Goal: Task Accomplishment & Management: Manage account settings

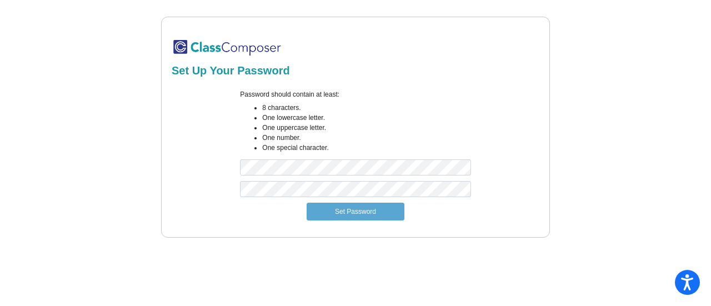
click at [234, 298] on mat-sidenav-content "Set Up Your Password Password should contain at least: 8 characters. One lowerc…" at bounding box center [355, 153] width 711 height 306
click at [360, 214] on button "Set Password" at bounding box center [355, 212] width 98 height 18
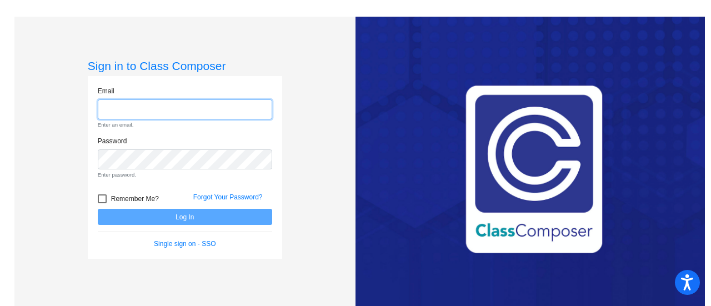
click at [109, 113] on input "email" at bounding box center [185, 109] width 174 height 21
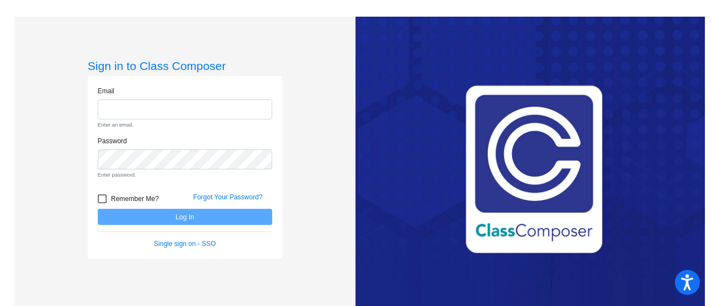
click at [133, 113] on input "email" at bounding box center [185, 109] width 174 height 21
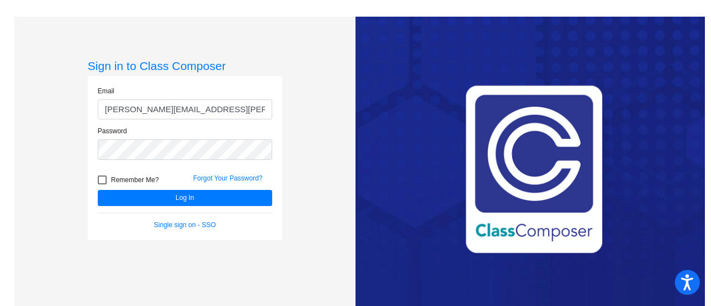
type input "[PERSON_NAME][EMAIL_ADDRESS][PERSON_NAME][DOMAIN_NAME]"
click at [103, 180] on div at bounding box center [102, 179] width 9 height 9
click at [102, 184] on input "Remember Me?" at bounding box center [102, 184] width 1 height 1
checkbox input "true"
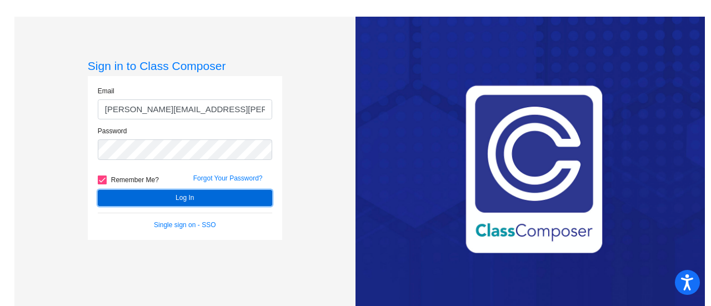
click at [236, 199] on button "Log In" at bounding box center [185, 198] width 174 height 16
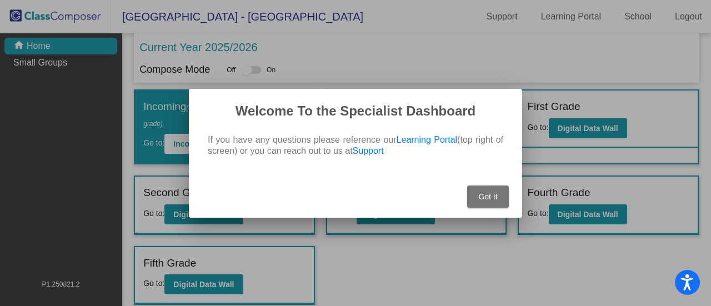
click at [487, 198] on span "Got It" at bounding box center [487, 196] width 19 height 9
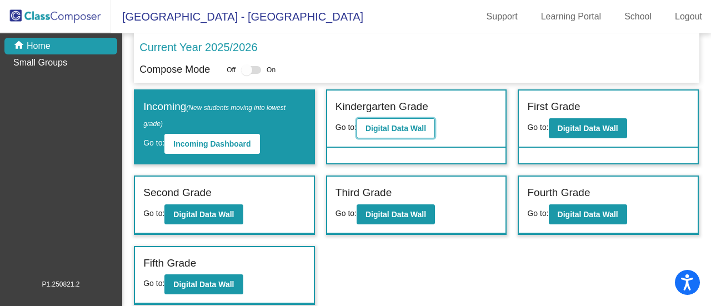
click at [392, 123] on button "Digital Data Wall" at bounding box center [395, 128] width 78 height 20
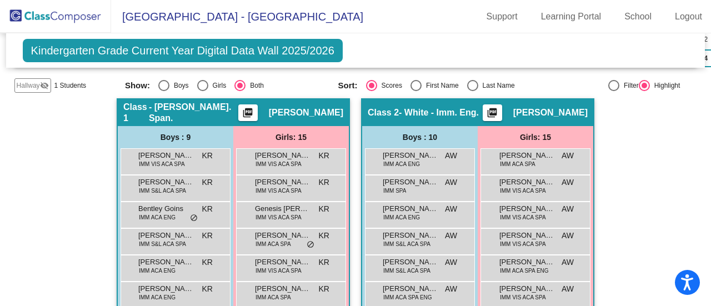
scroll to position [274, 0]
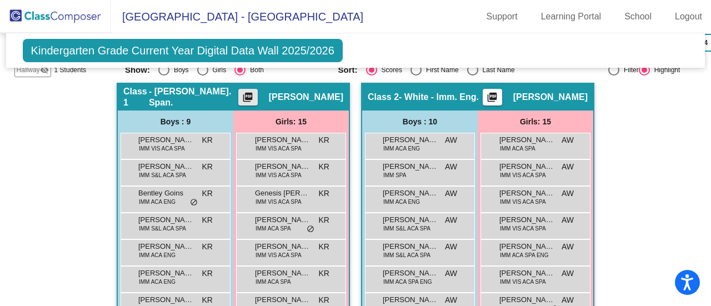
click at [254, 92] on mat-icon "picture_as_pdf" at bounding box center [247, 100] width 13 height 16
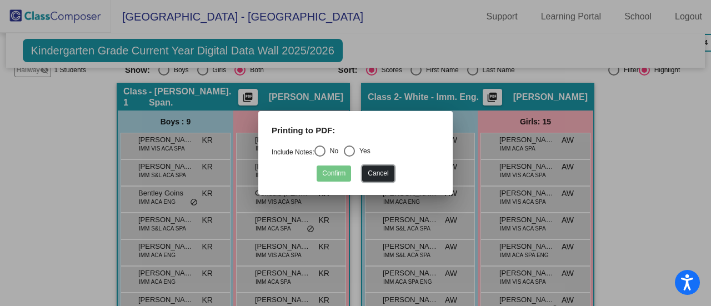
click at [374, 174] on button "Cancel" at bounding box center [378, 173] width 32 height 16
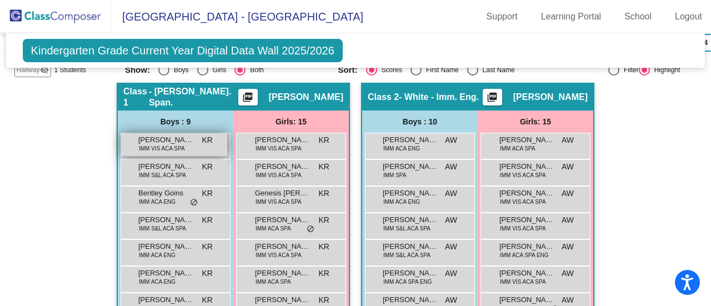
click at [164, 144] on span "IMM VIS ACA SPA" at bounding box center [162, 148] width 46 height 8
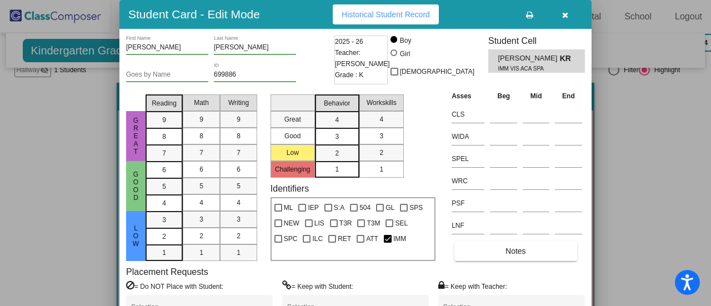
click at [606, 169] on div at bounding box center [355, 153] width 711 height 306
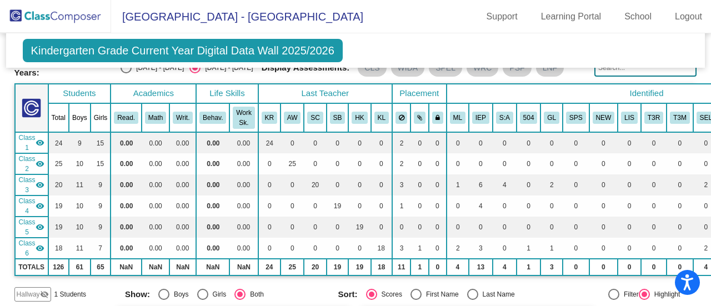
scroll to position [0, 0]
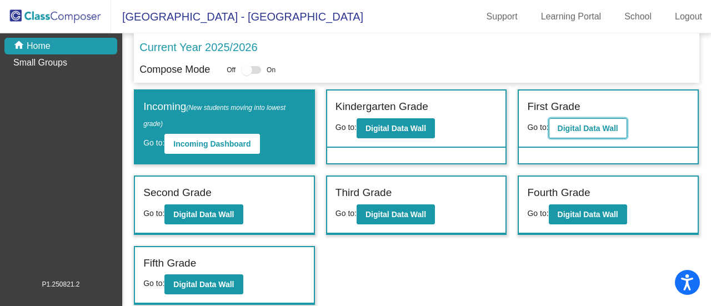
click at [589, 127] on b "Digital Data Wall" at bounding box center [587, 128] width 61 height 9
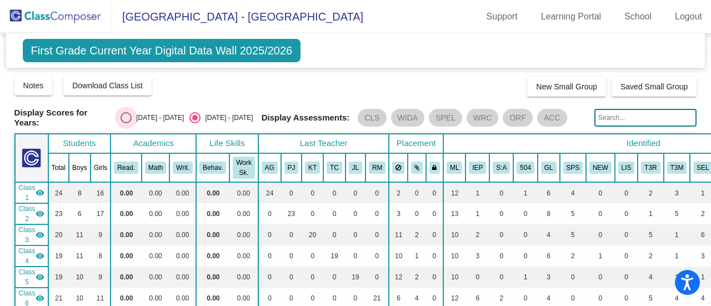
click at [130, 117] on div "Select an option" at bounding box center [125, 117] width 11 height 11
click at [126, 123] on input "[DATE] - [DATE]" at bounding box center [125, 123] width 1 height 1
radio input "true"
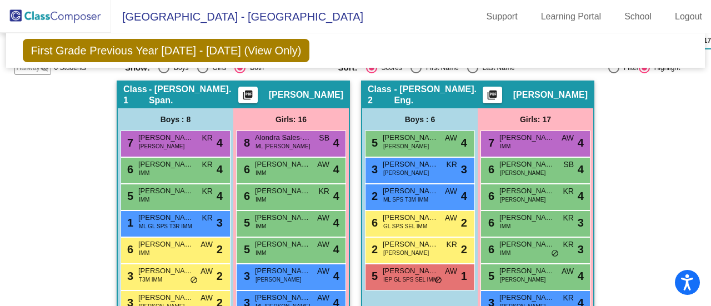
scroll to position [259, 0]
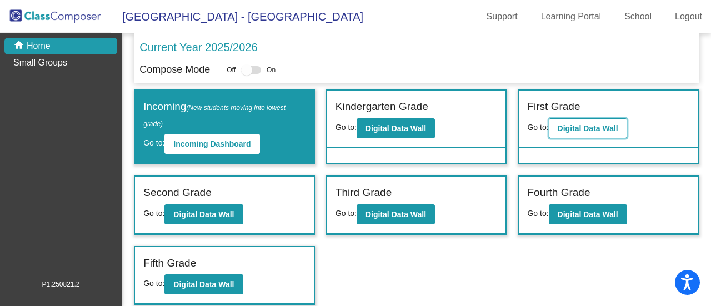
click at [578, 128] on b "Digital Data Wall" at bounding box center [587, 128] width 61 height 9
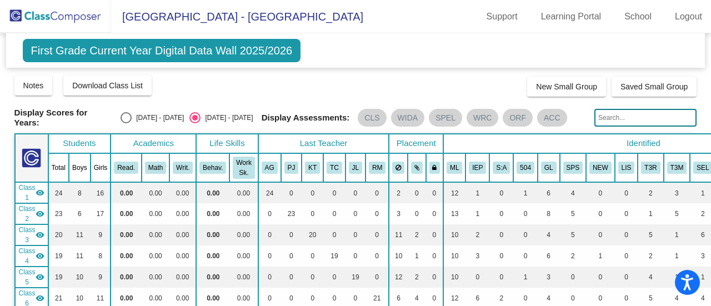
click at [131, 113] on div "Select an option" at bounding box center [125, 117] width 11 height 11
click at [126, 123] on input "[DATE] - [DATE]" at bounding box center [125, 123] width 1 height 1
radio input "true"
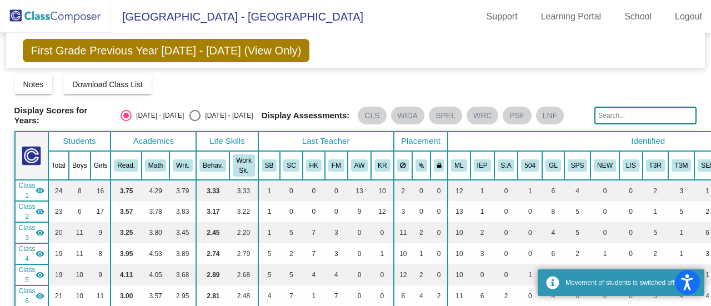
click at [703, 70] on mat-sidenav-content "First Grade Previous Year [DATE] - [DATE] (View Only) Add, Move, or Retain Stud…" at bounding box center [355, 169] width 711 height 273
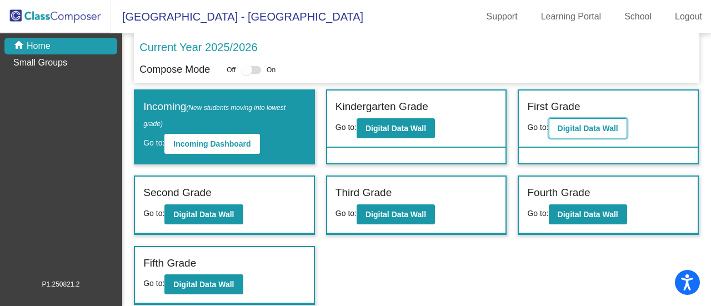
click at [602, 125] on b "Digital Data Wall" at bounding box center [587, 128] width 61 height 9
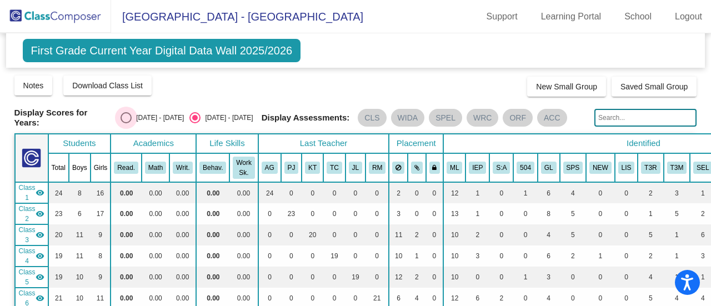
click at [129, 114] on div "Select an option" at bounding box center [125, 117] width 11 height 11
click at [126, 123] on input "[DATE] - [DATE]" at bounding box center [125, 123] width 1 height 1
radio input "true"
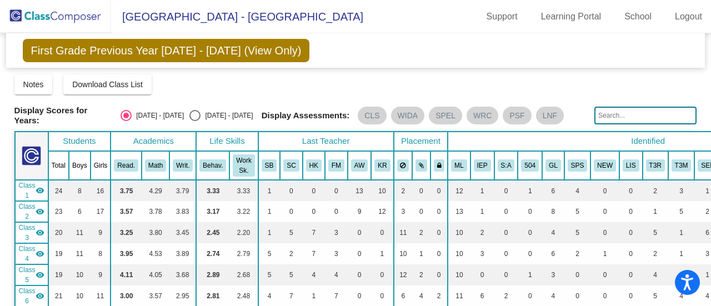
click at [26, 229] on span "Class 3" at bounding box center [27, 233] width 17 height 20
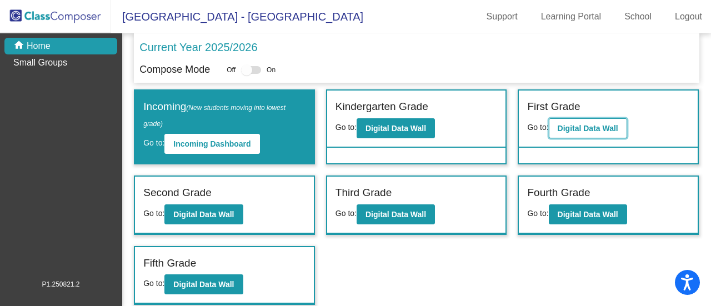
click at [576, 125] on b "Digital Data Wall" at bounding box center [587, 128] width 61 height 9
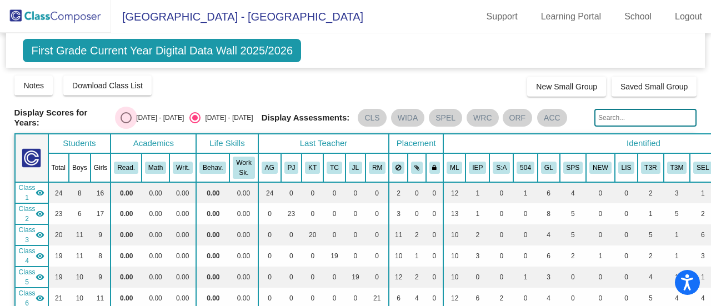
click at [125, 117] on div "Select an option" at bounding box center [125, 117] width 11 height 11
click at [125, 123] on input "[DATE] - [DATE]" at bounding box center [125, 123] width 1 height 1
radio input "true"
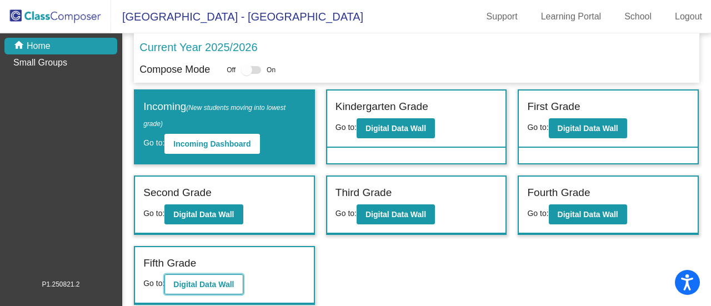
click at [193, 288] on button "Digital Data Wall" at bounding box center [203, 284] width 78 height 20
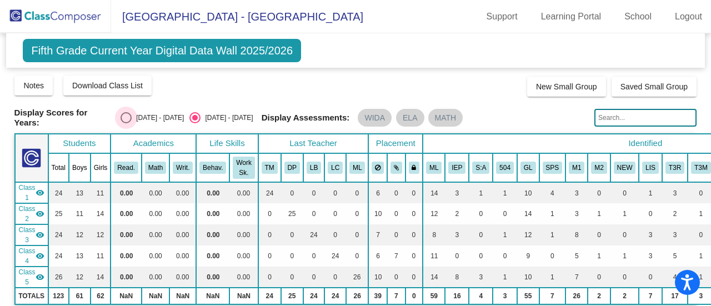
click at [130, 113] on div "Select an option" at bounding box center [125, 117] width 11 height 11
click at [126, 123] on input "[DATE] - [DATE]" at bounding box center [125, 123] width 1 height 1
radio input "true"
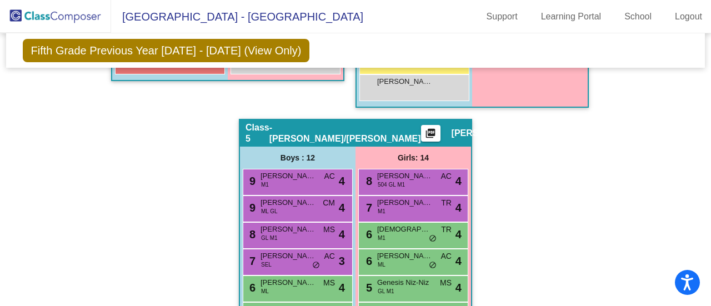
scroll to position [1065, 0]
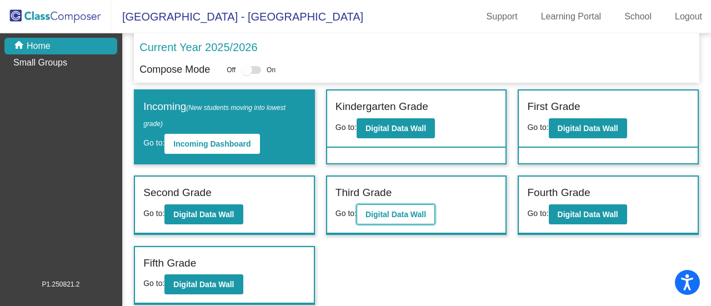
click at [392, 210] on b "Digital Data Wall" at bounding box center [395, 214] width 61 height 9
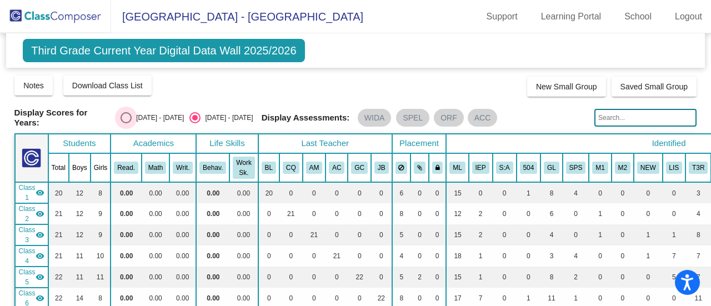
click at [128, 117] on div "Select an option" at bounding box center [125, 117] width 11 height 11
click at [126, 123] on input "[DATE] - [DATE]" at bounding box center [125, 123] width 1 height 1
radio input "true"
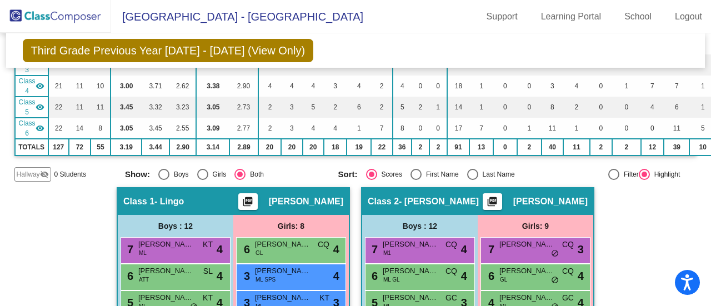
scroll to position [310, 0]
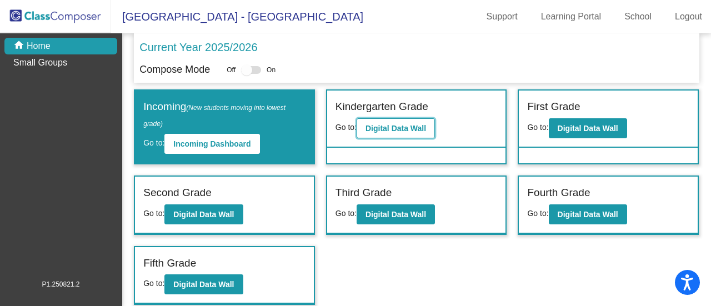
click at [390, 129] on b "Digital Data Wall" at bounding box center [395, 128] width 61 height 9
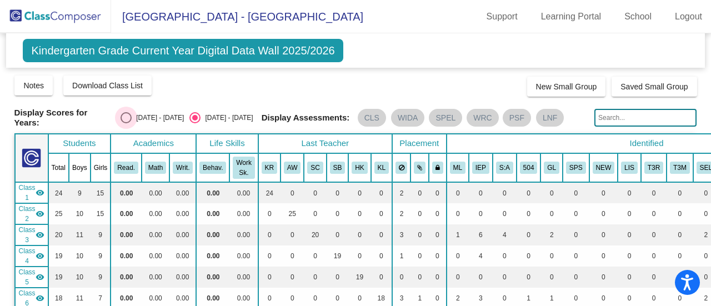
click at [127, 113] on div "Select an option" at bounding box center [125, 117] width 11 height 11
click at [126, 123] on input "[DATE] - [DATE]" at bounding box center [125, 123] width 1 height 1
radio input "true"
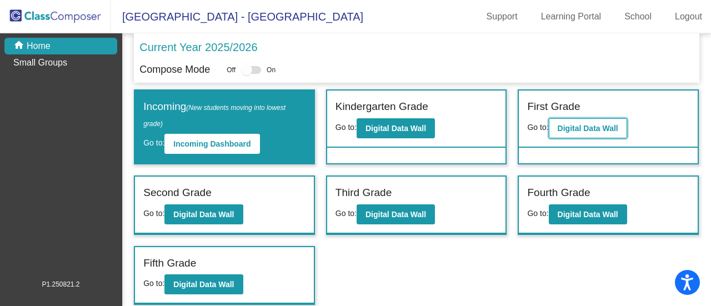
click at [577, 129] on b "Digital Data Wall" at bounding box center [587, 128] width 61 height 9
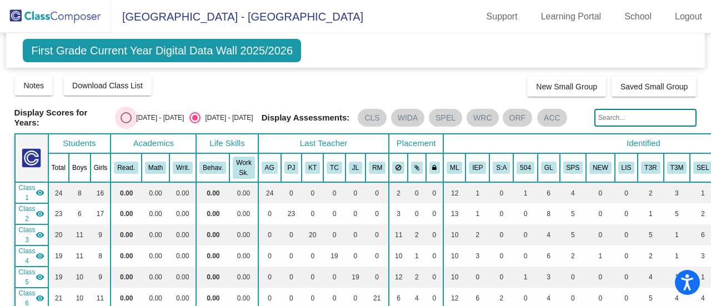
click at [130, 114] on div "Select an option" at bounding box center [125, 117] width 11 height 11
click at [126, 123] on input "[DATE] - [DATE]" at bounding box center [125, 123] width 1 height 1
radio input "true"
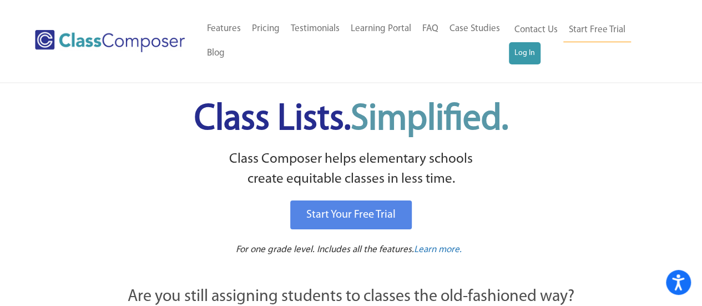
click at [497, 87] on div "Class Lists. Simplified. Class Composer helps elementary schools create equitab…" at bounding box center [352, 172] width 592 height 179
click at [525, 55] on link "Log In" at bounding box center [525, 53] width 32 height 22
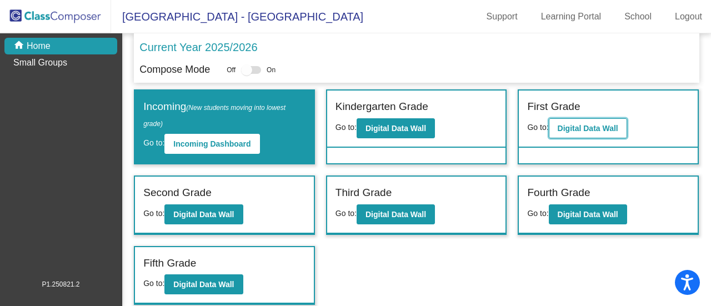
click at [556, 122] on button "Digital Data Wall" at bounding box center [587, 128] width 78 height 20
